Goal: Transaction & Acquisition: Purchase product/service

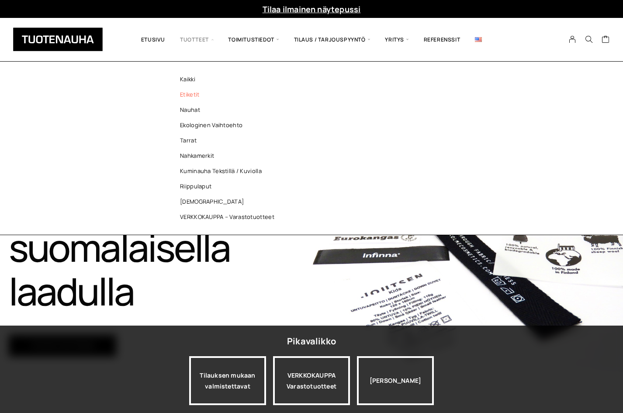
click at [192, 97] on link "Etiketit" at bounding box center [229, 94] width 127 height 15
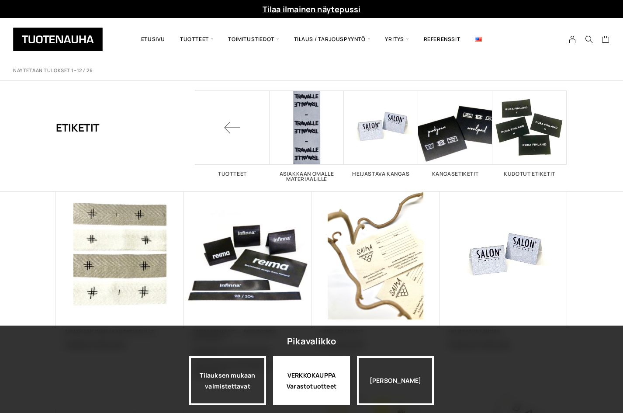
click at [340, 401] on div "VERKKOKAUPPA Varastotuotteet" at bounding box center [311, 380] width 77 height 49
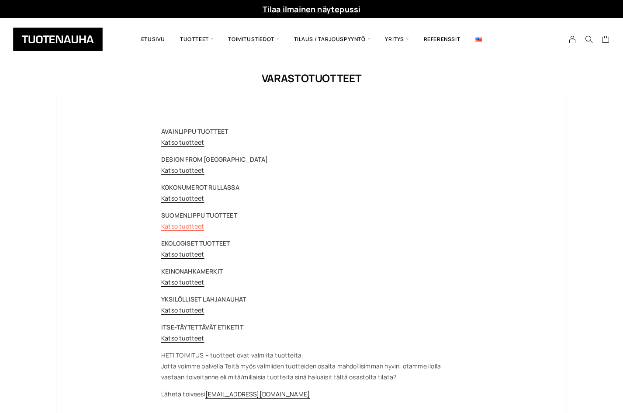
click at [201, 228] on link "Katso tuotteet" at bounding box center [182, 226] width 43 height 8
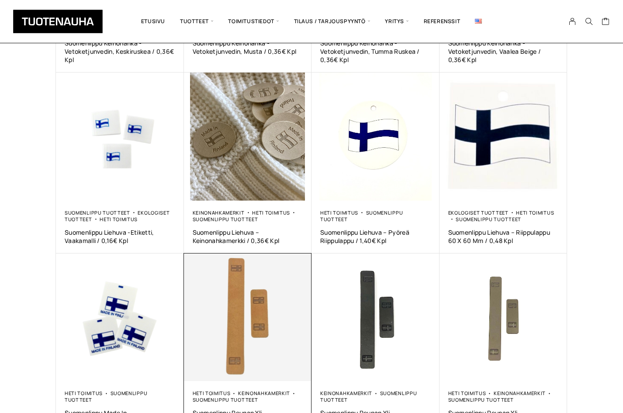
scroll to position [393, 0]
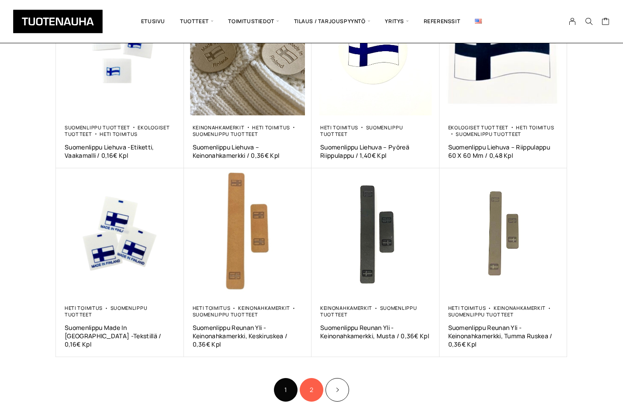
click at [305, 394] on link "2" at bounding box center [312, 390] width 24 height 24
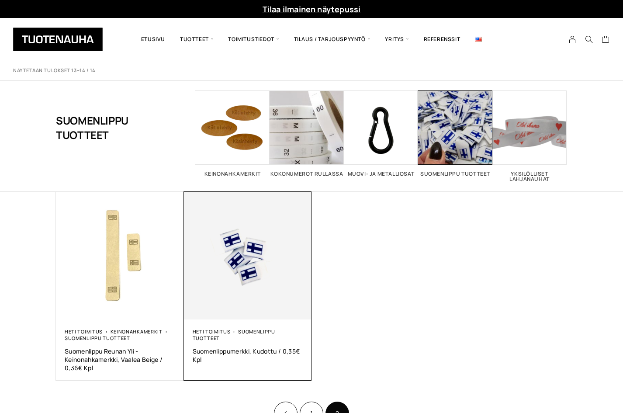
click at [242, 263] on img at bounding box center [248, 256] width 128 height 128
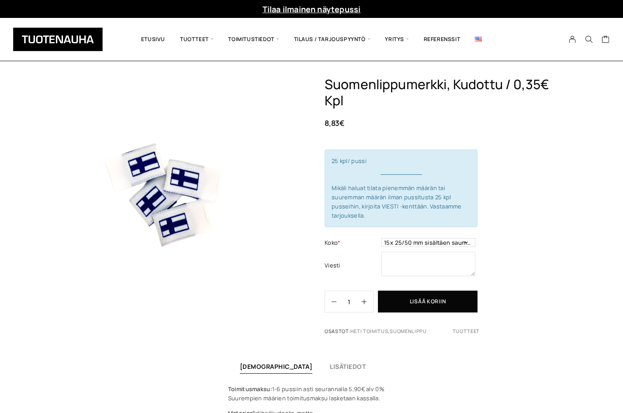
click at [611, 14] on div "Tilaa ilmainen näytepussi" at bounding box center [311, 9] width 623 height 18
